Goal: Communication & Community: Answer question/provide support

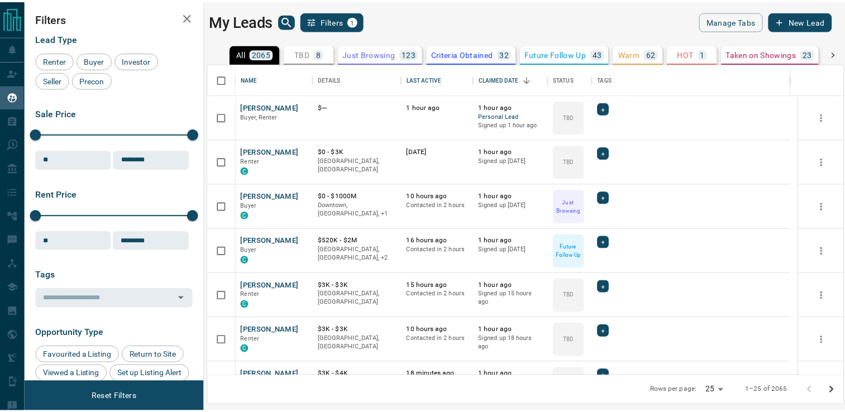
scroll to position [304, 634]
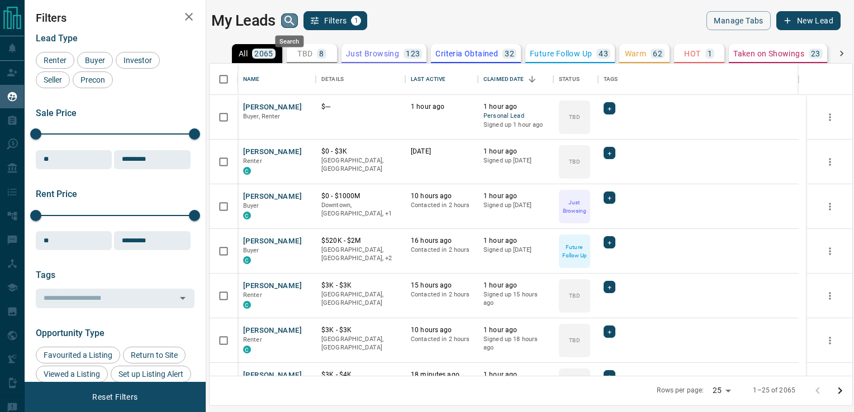
click at [288, 19] on icon "search button" at bounding box center [289, 20] width 13 height 13
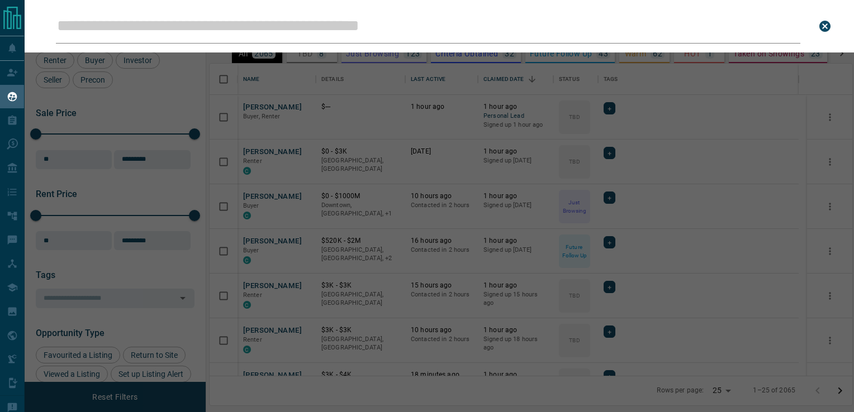
click at [283, 28] on input "Leads Search Bar" at bounding box center [428, 26] width 744 height 35
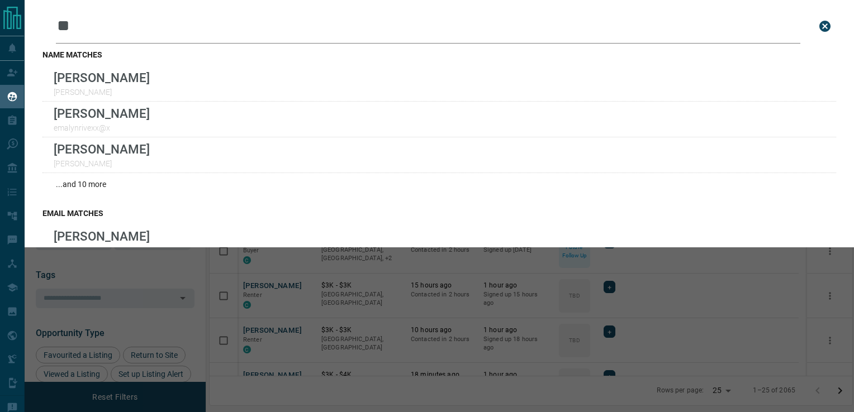
type input "*"
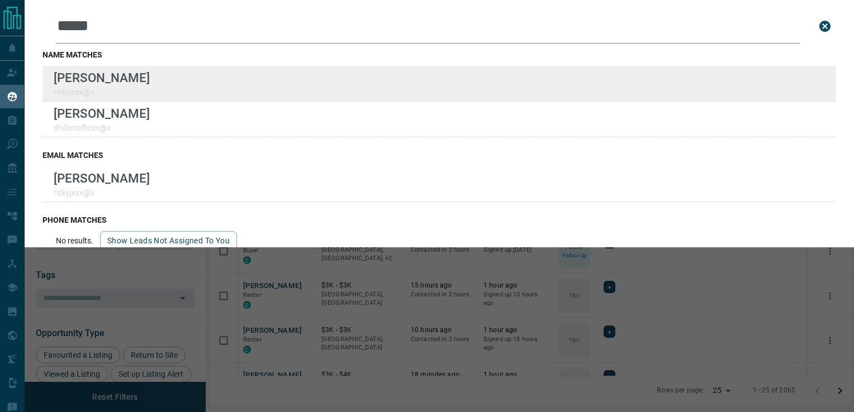
type input "*****"
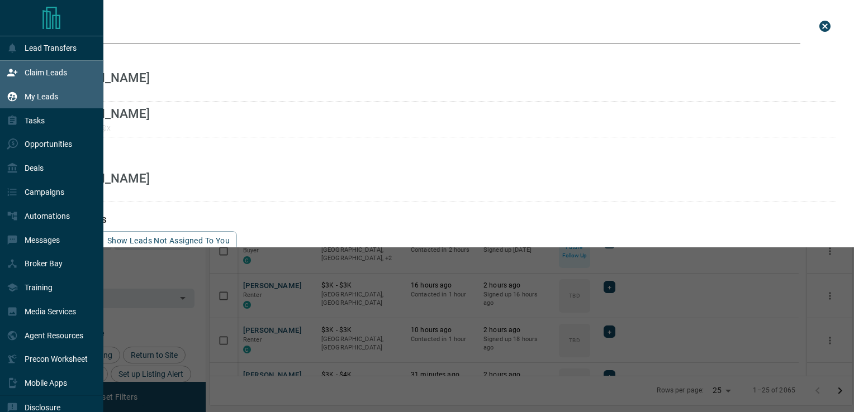
click at [27, 73] on p "Claim Leads" at bounding box center [46, 72] width 42 height 9
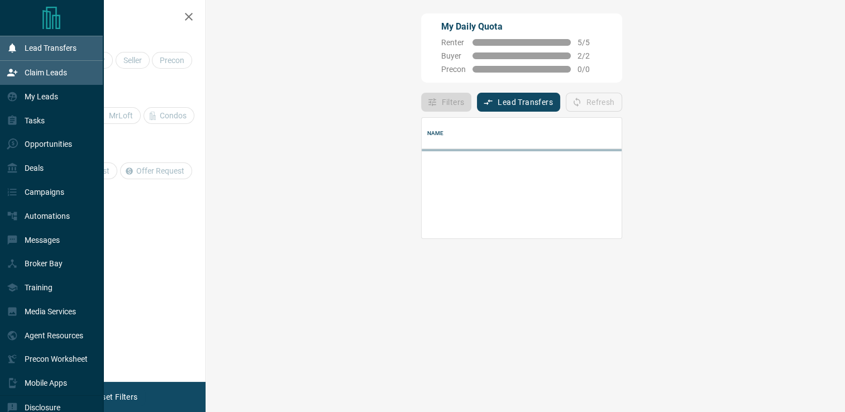
scroll to position [112, 606]
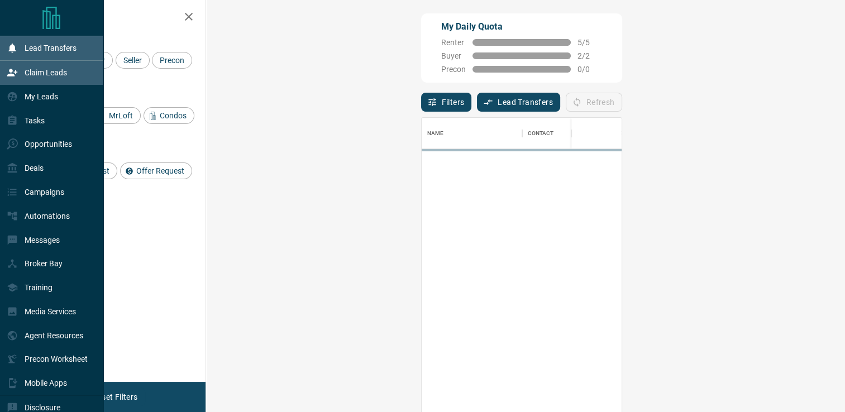
click at [31, 51] on p "Lead Transfers" at bounding box center [51, 48] width 52 height 9
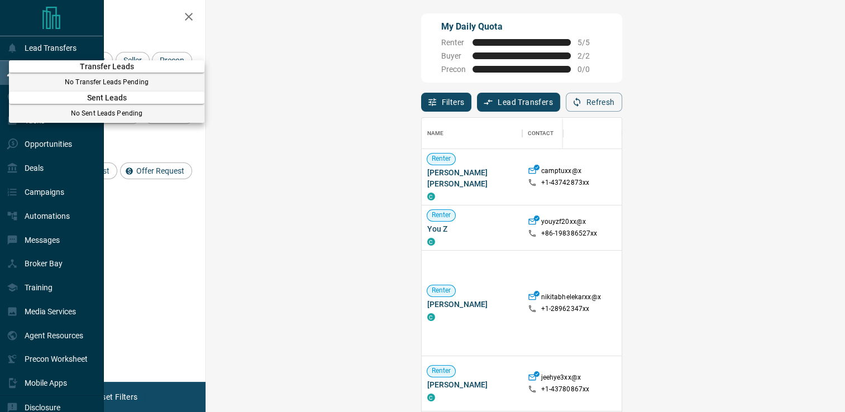
scroll to position [304, 606]
click at [267, 13] on div at bounding box center [422, 206] width 845 height 412
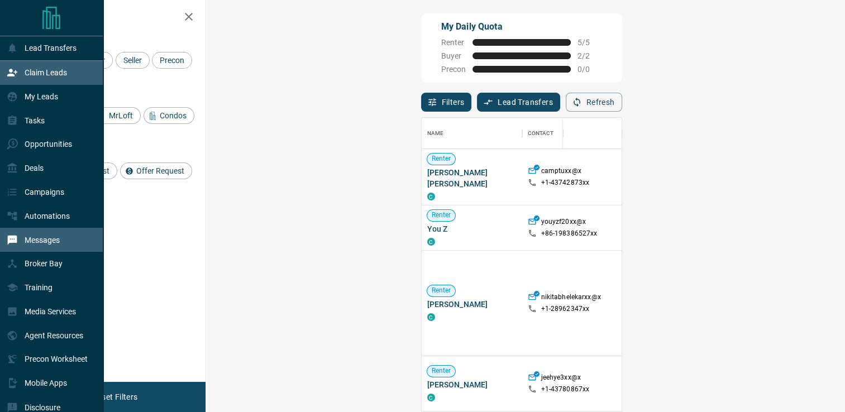
click at [40, 242] on p "Messages" at bounding box center [42, 240] width 35 height 9
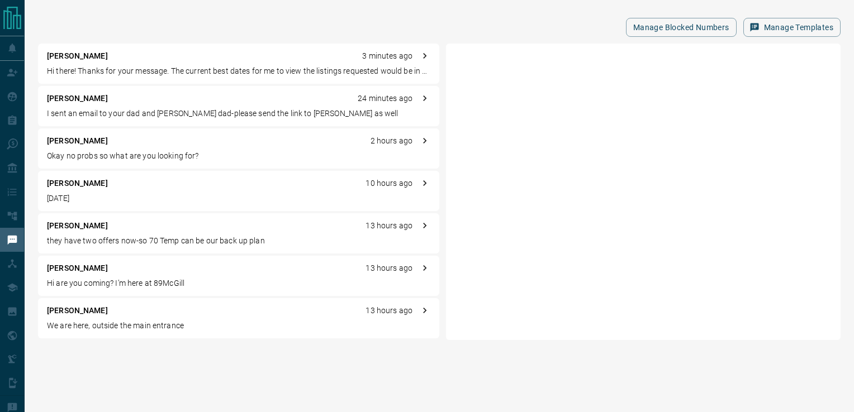
click at [107, 70] on p "Hi there! Thanks for your message. The current best dates for me to view the li…" at bounding box center [238, 71] width 383 height 12
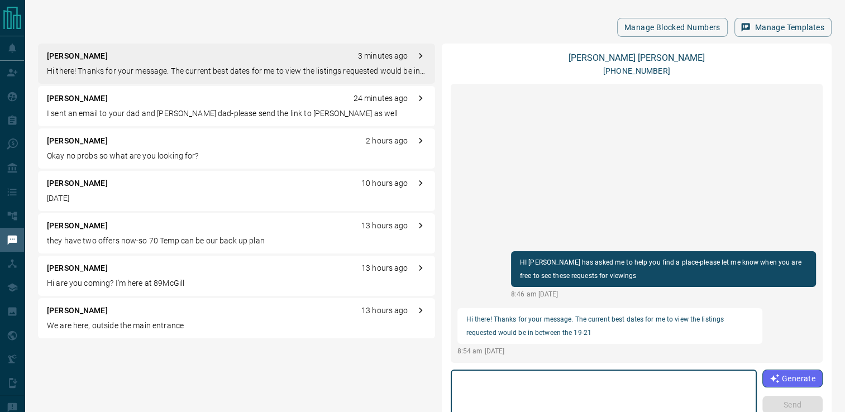
click at [582, 392] on textarea at bounding box center [604, 398] width 290 height 47
type textarea "**********"
click at [787, 403] on button "Send" at bounding box center [793, 405] width 60 height 18
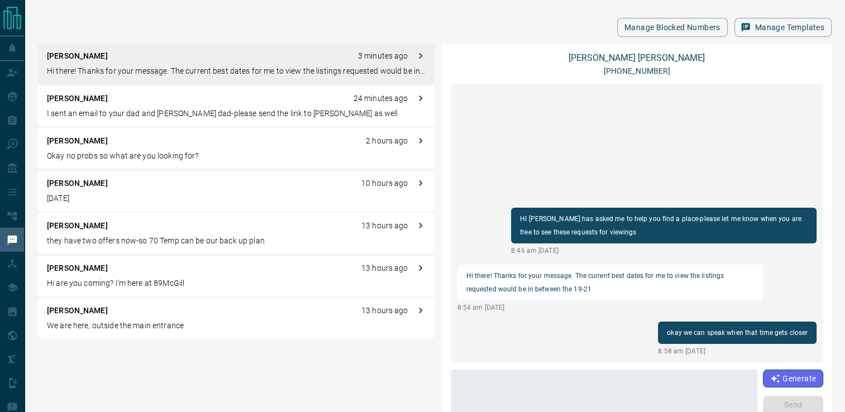
click at [264, 28] on div "Manage Blocked Numbers Manage Templates" at bounding box center [435, 27] width 794 height 19
